Goal: Information Seeking & Learning: Find specific fact

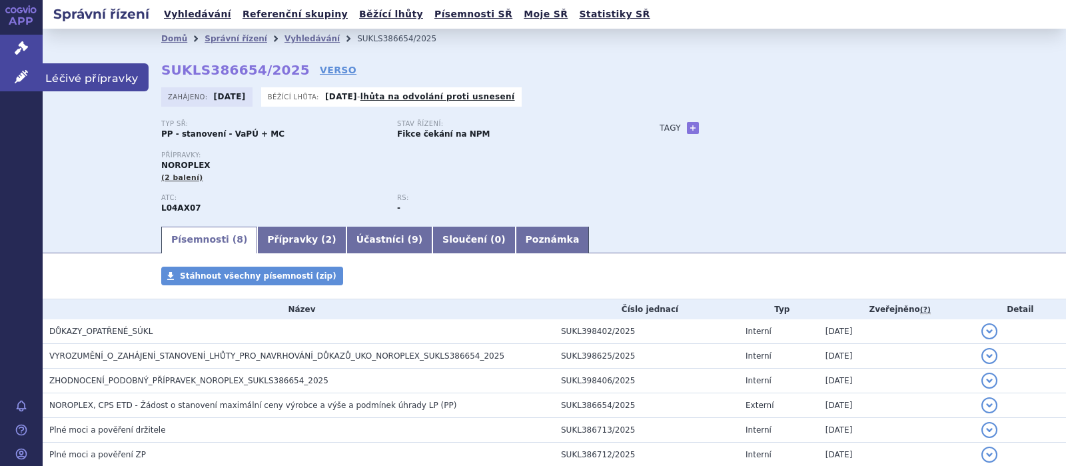
click at [20, 73] on icon at bounding box center [21, 76] width 13 height 13
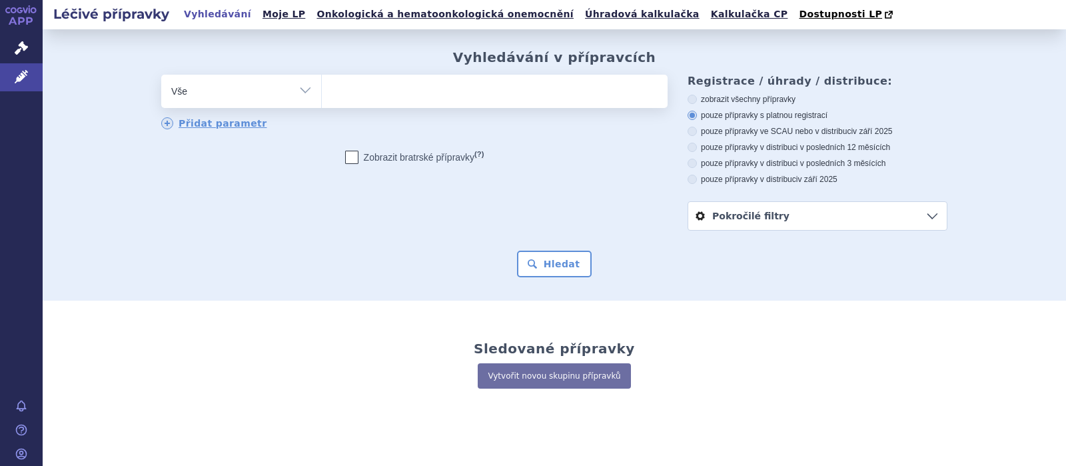
click at [355, 94] on ul at bounding box center [495, 89] width 346 height 28
click at [322, 94] on select at bounding box center [321, 90] width 1 height 33
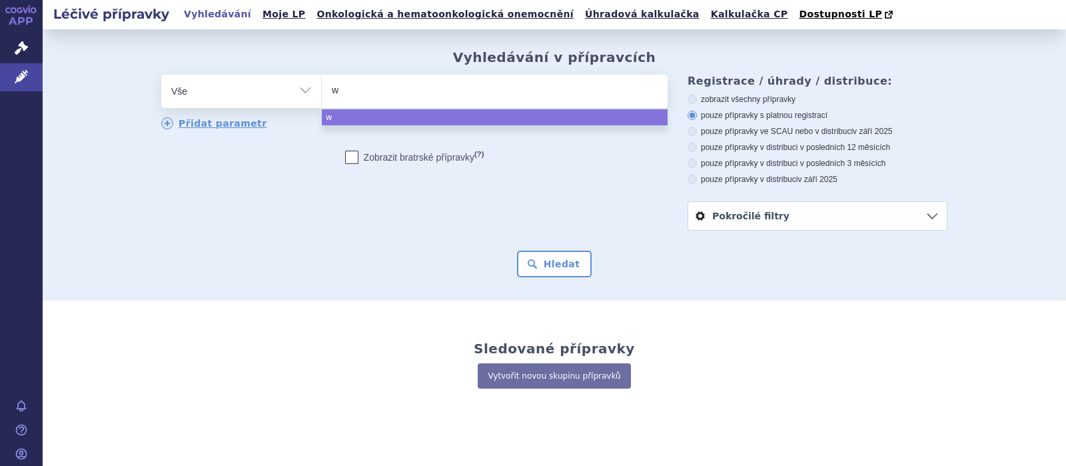
type input "wy"
type input "wyn"
type input "wynz"
type input "wynzo"
type input "wynzor"
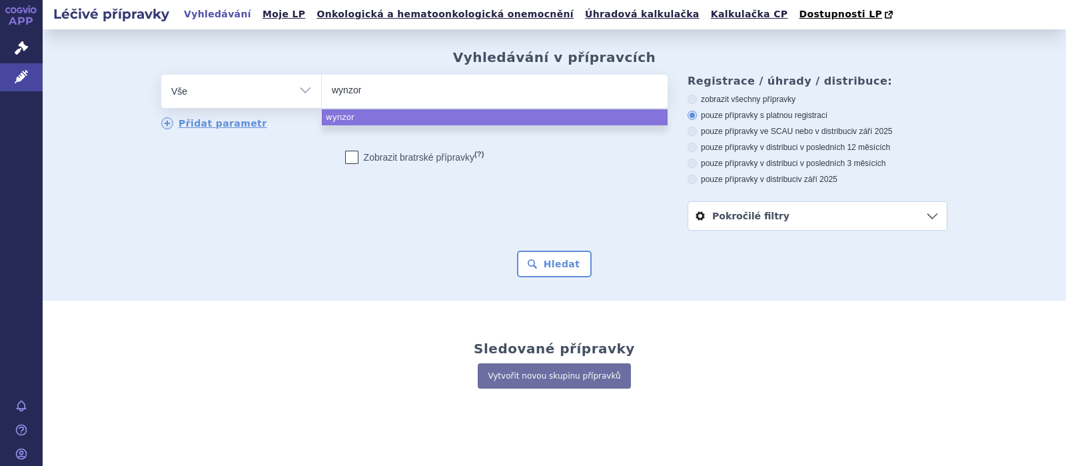
type input "wynzora"
select select "wynzora"
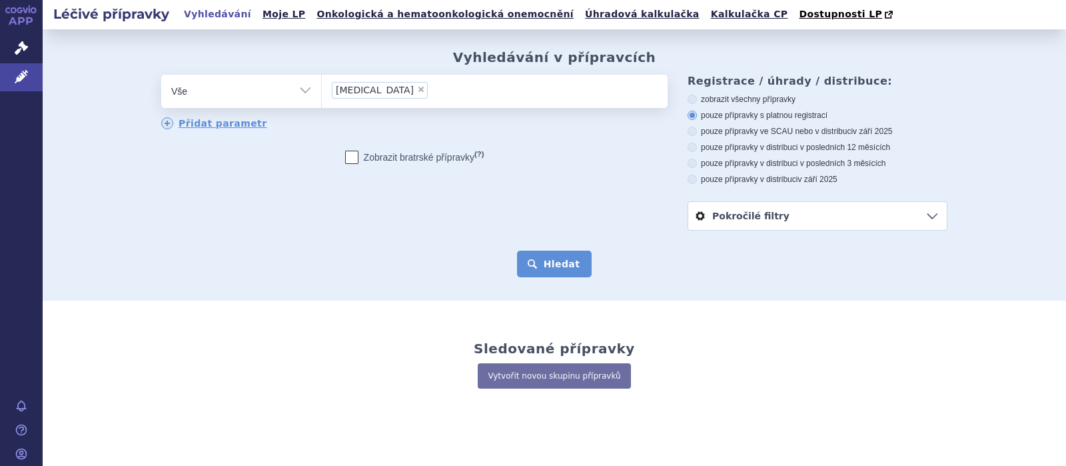
click at [554, 259] on button "Hledat" at bounding box center [554, 263] width 75 height 27
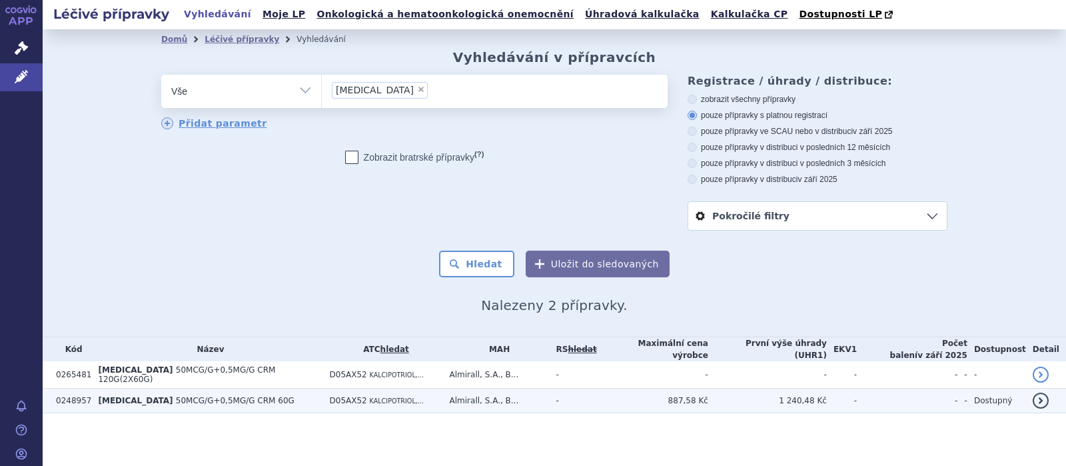
click at [217, 396] on span "50MCG/G+0,5MG/G CRM 60G" at bounding box center [235, 400] width 119 height 9
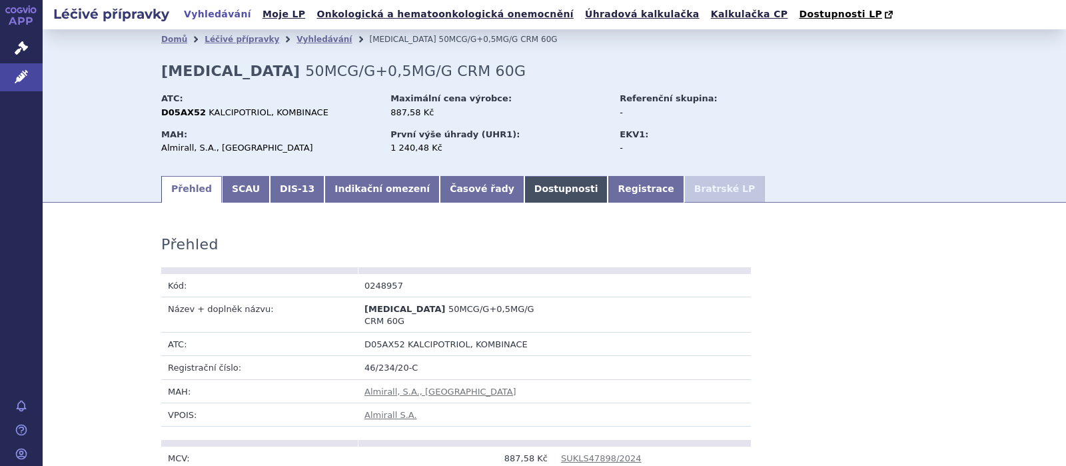
click at [524, 191] on link "Dostupnosti" at bounding box center [566, 189] width 84 height 27
